Goal: Find contact information: Find contact information

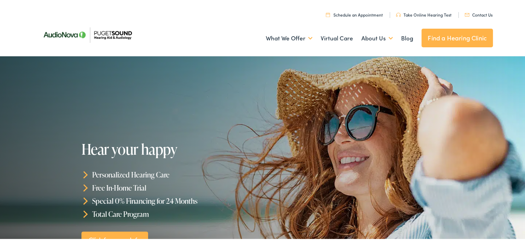
click at [478, 15] on link "Contact Us" at bounding box center [479, 14] width 28 height 6
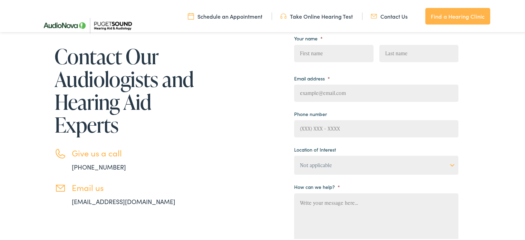
scroll to position [104, 0]
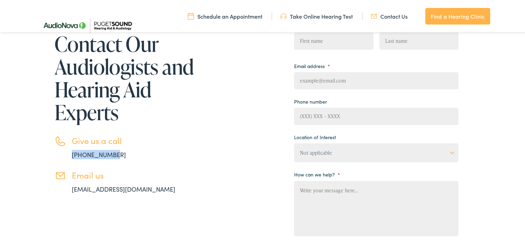
drag, startPoint x: 124, startPoint y: 153, endPoint x: 65, endPoint y: 154, distance: 58.7
click at [65, 156] on li "Give us a call [PHONE_NUMBER]" at bounding box center [125, 146] width 141 height 23
copy link "[PHONE_NUMBER]"
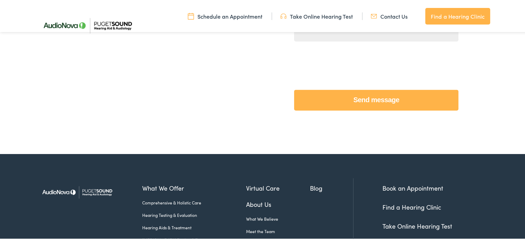
scroll to position [381, 0]
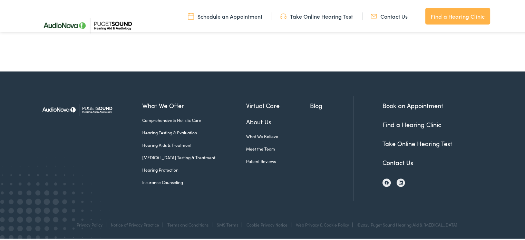
click at [254, 122] on link "About Us" at bounding box center [278, 120] width 64 height 9
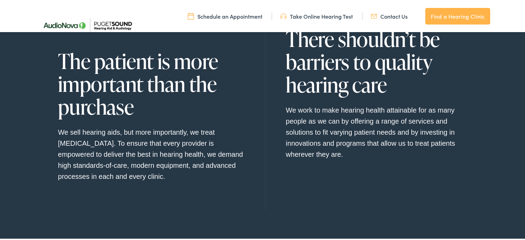
scroll to position [862, 0]
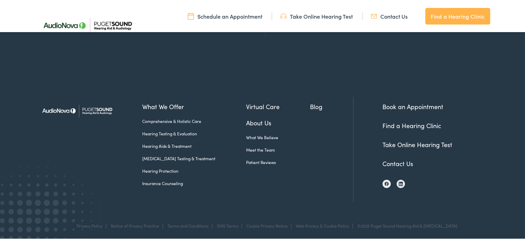
click at [248, 148] on link "Meet the Team" at bounding box center [278, 149] width 64 height 6
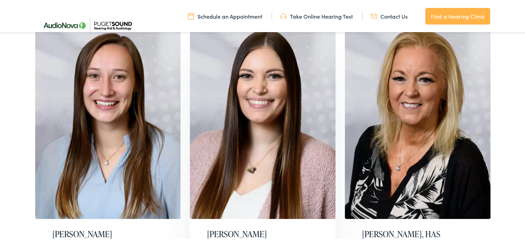
scroll to position [276, 0]
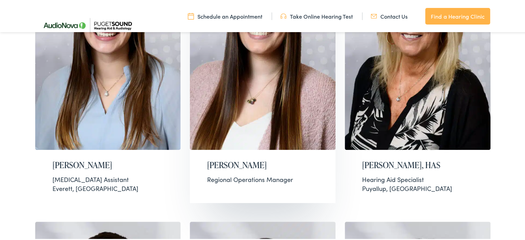
click at [214, 191] on div "Brittany Phillips Regional Operations Manager" at bounding box center [263, 171] width 146 height 45
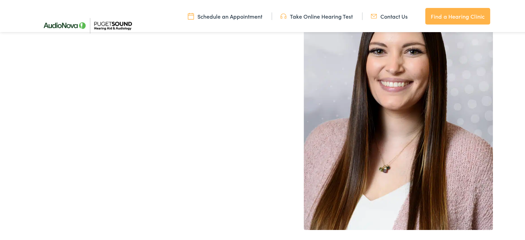
scroll to position [6, 0]
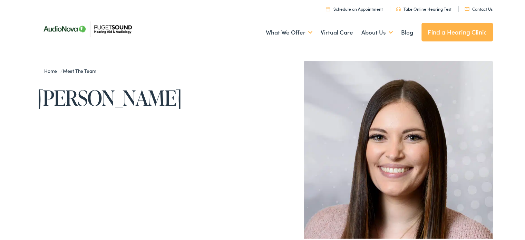
click at [173, 104] on h1 "Brittany Phillips" at bounding box center [151, 96] width 228 height 23
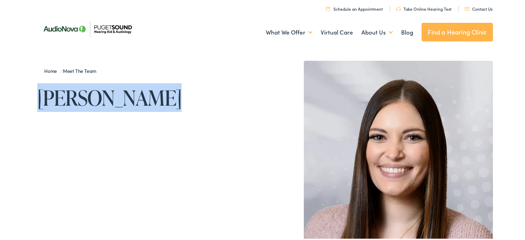
drag, startPoint x: 173, startPoint y: 104, endPoint x: 108, endPoint y: 116, distance: 66.0
click at [42, 106] on h1 "Brittany Phillips" at bounding box center [151, 96] width 228 height 23
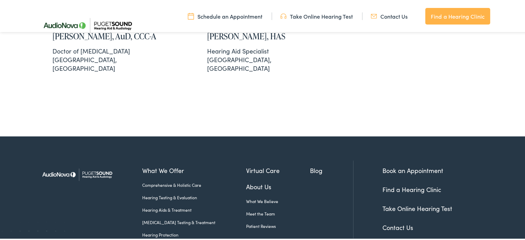
scroll to position [1494, 0]
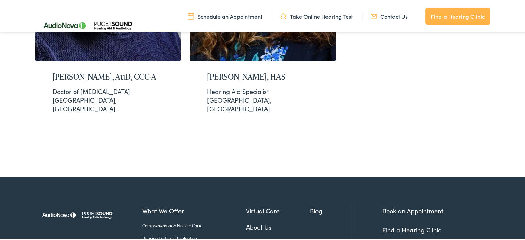
click at [250, 221] on link "About Us" at bounding box center [278, 225] width 64 height 9
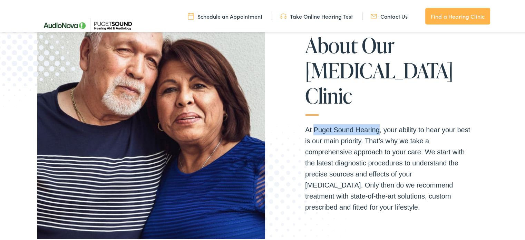
drag, startPoint x: 310, startPoint y: 116, endPoint x: 376, endPoint y: 108, distance: 66.7
click at [376, 108] on div "What We Believe About Our [MEDICAL_DATA] Clinic At Puget Sound Hearing, your ab…" at bounding box center [379, 115] width 183 height 192
copy p "Puget Sound Hearing"
